Goal: Find specific page/section: Find specific page/section

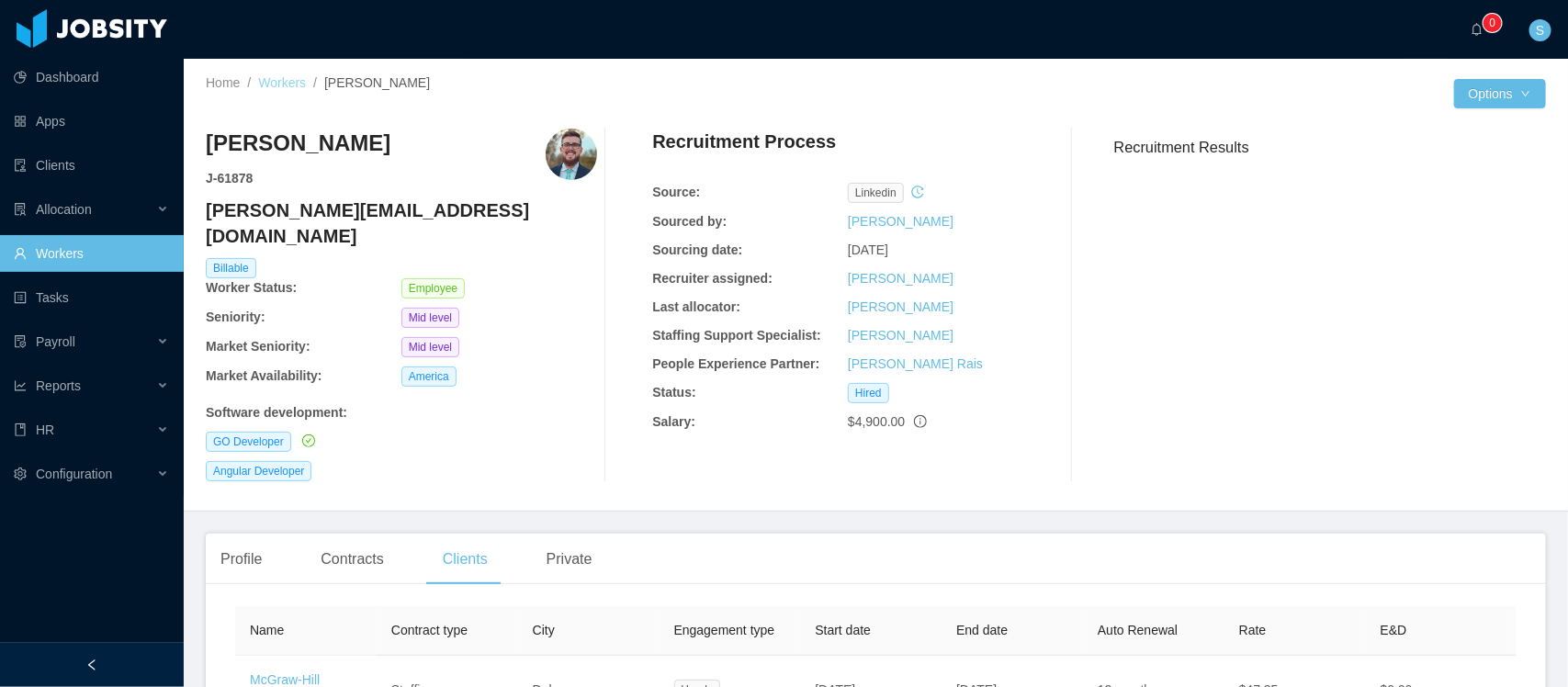
click at [296, 78] on link "Workers" at bounding box center [282, 82] width 47 height 15
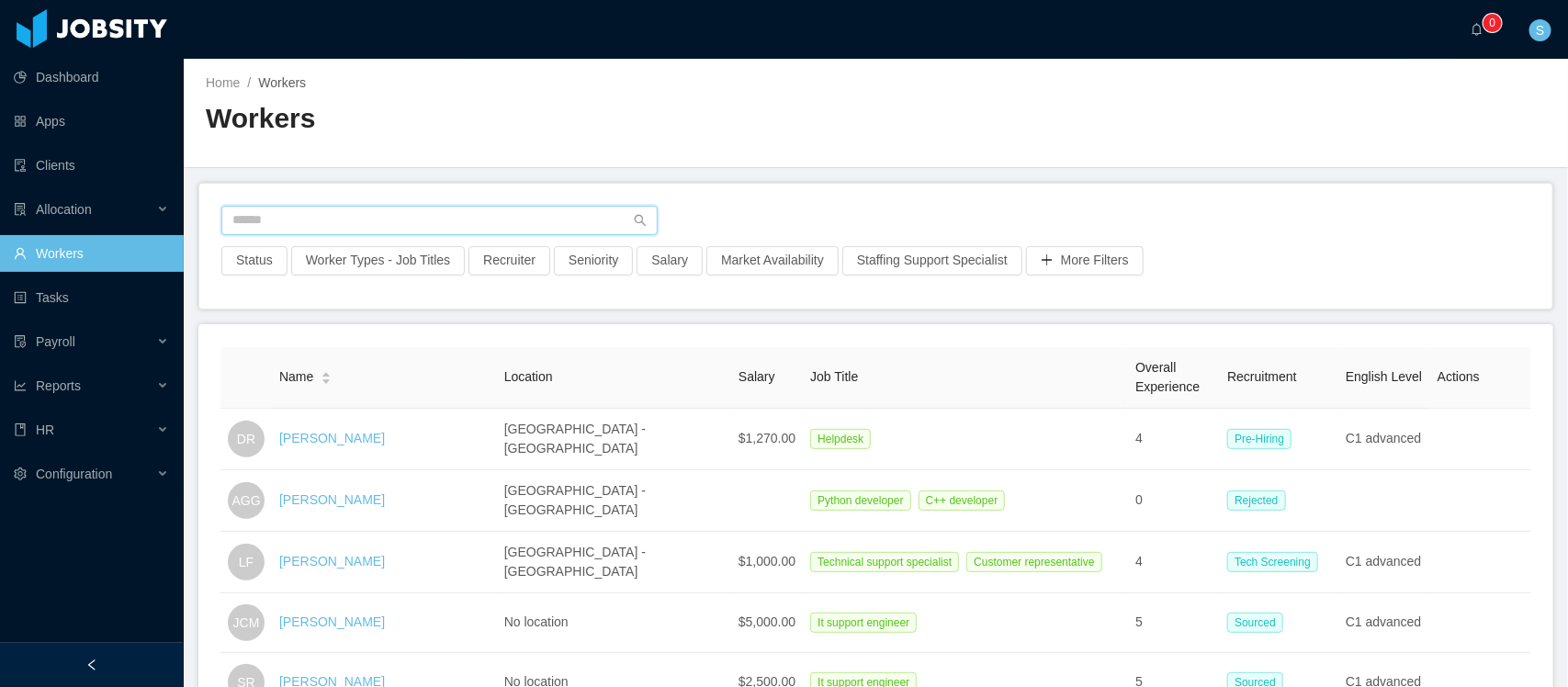
click at [451, 228] on input "text" at bounding box center [439, 221] width 436 height 30
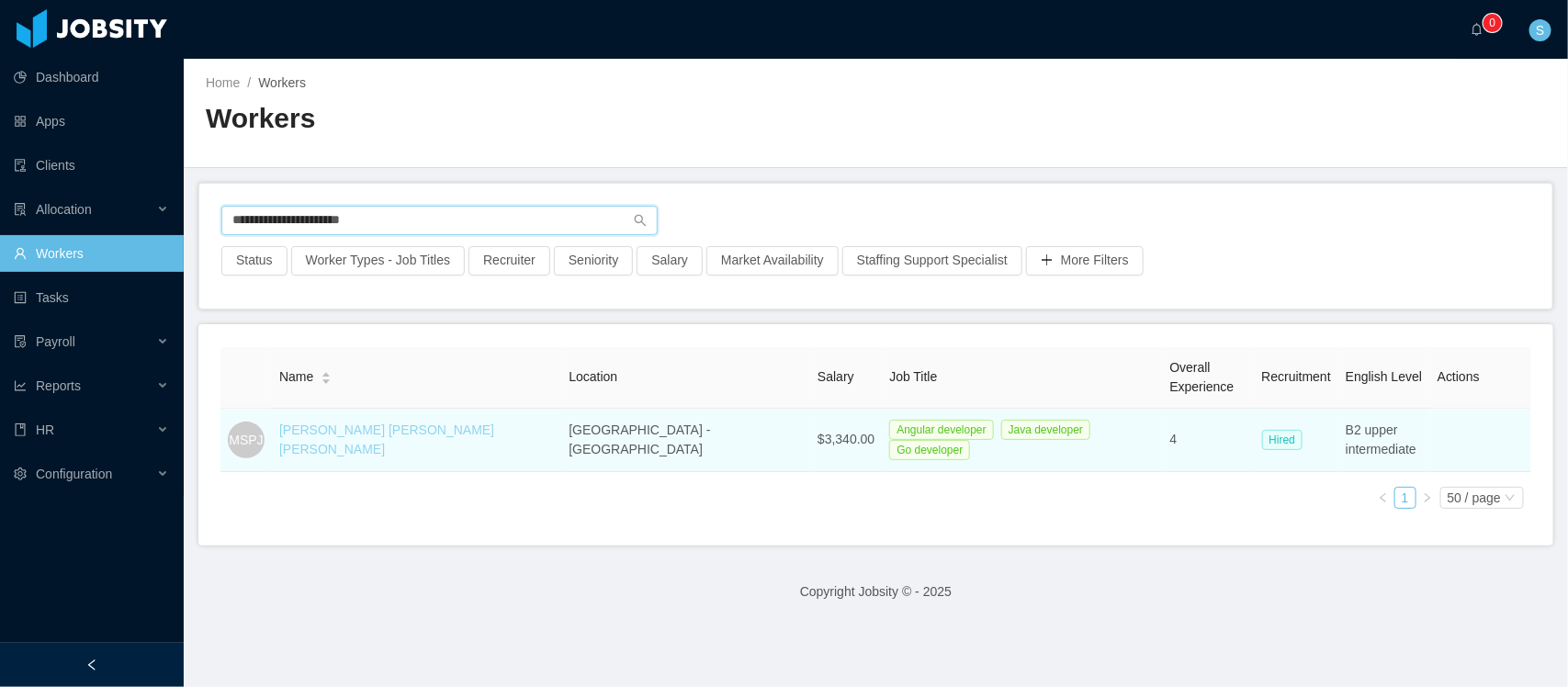
type input "**********"
click at [434, 432] on link "[PERSON_NAME] [PERSON_NAME] [PERSON_NAME]" at bounding box center [387, 439] width 215 height 34
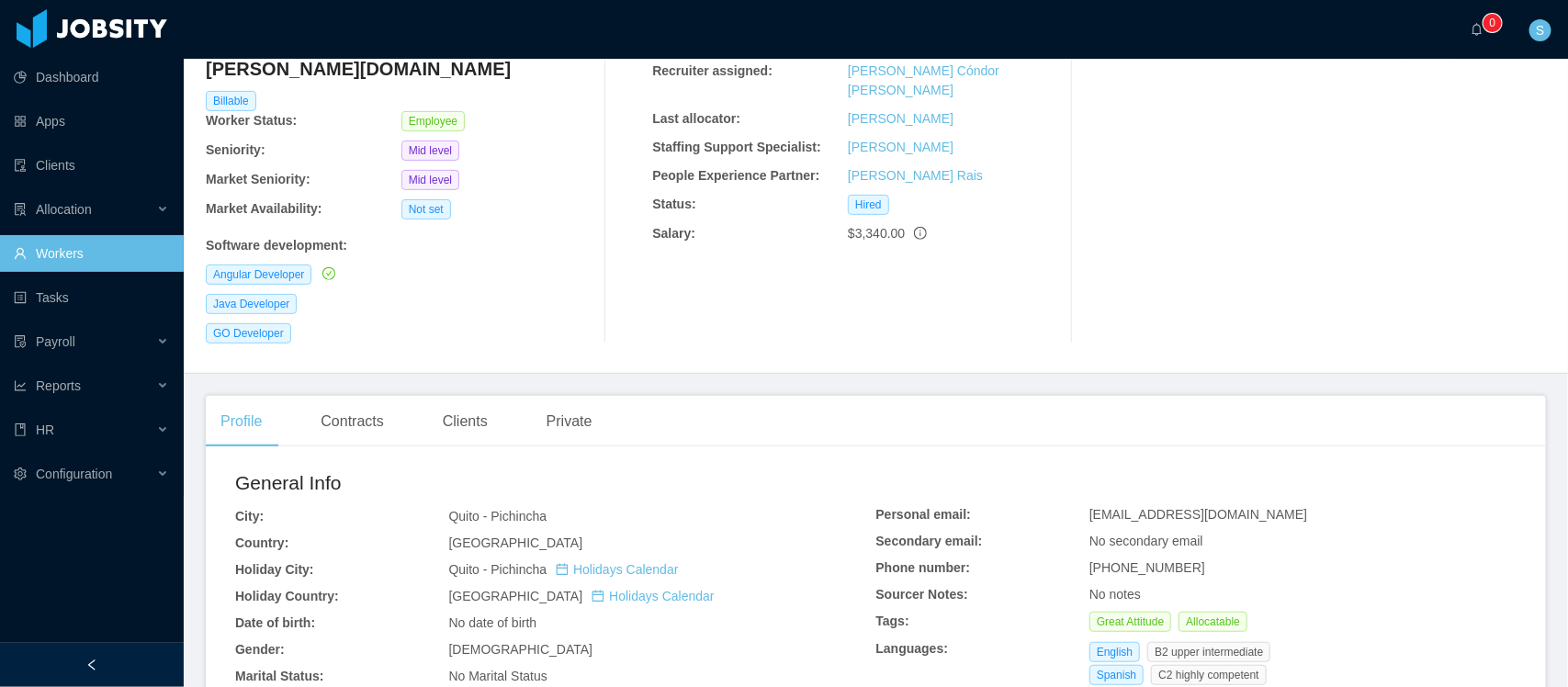
scroll to position [230, 0]
click at [475, 393] on div "Clients" at bounding box center [465, 419] width 74 height 51
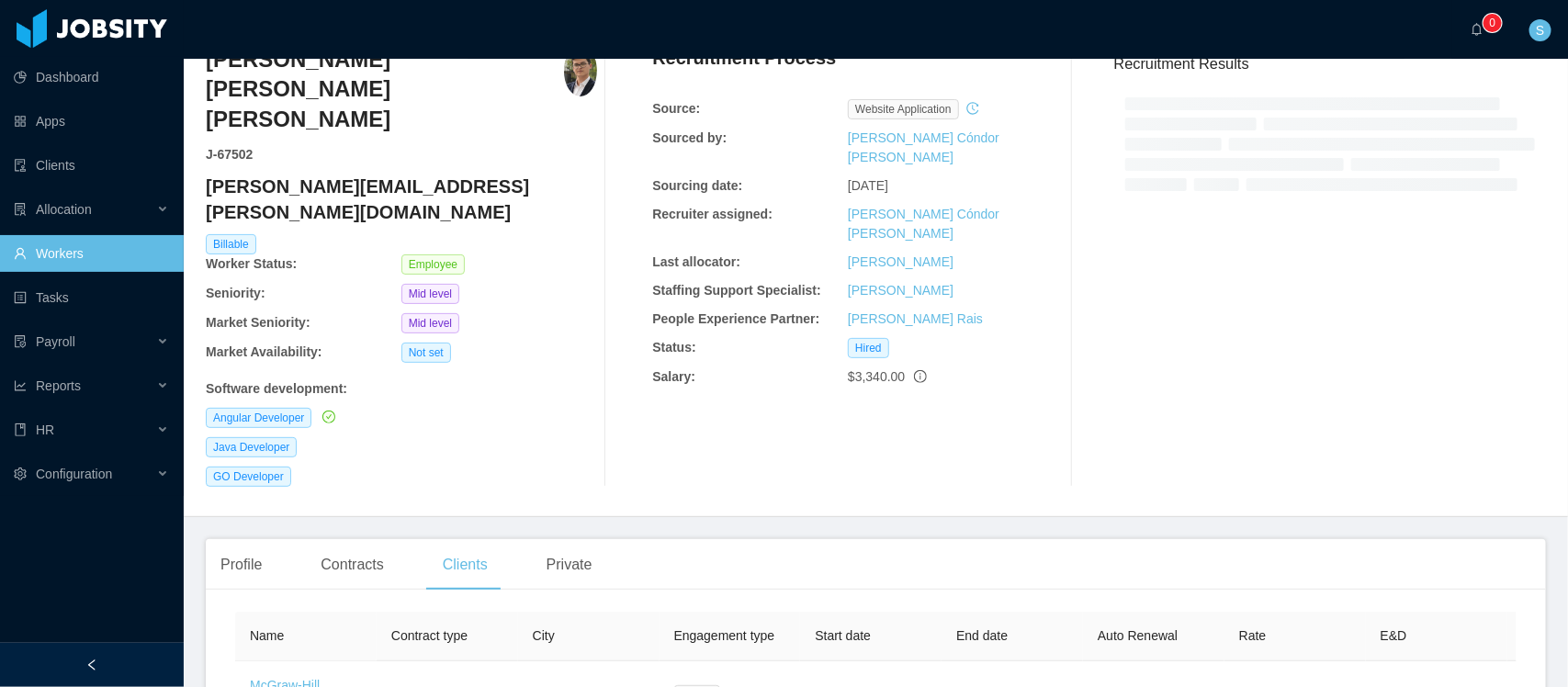
scroll to position [180, 0]
